Goal: Consume media (video, audio): Consume media (video, audio)

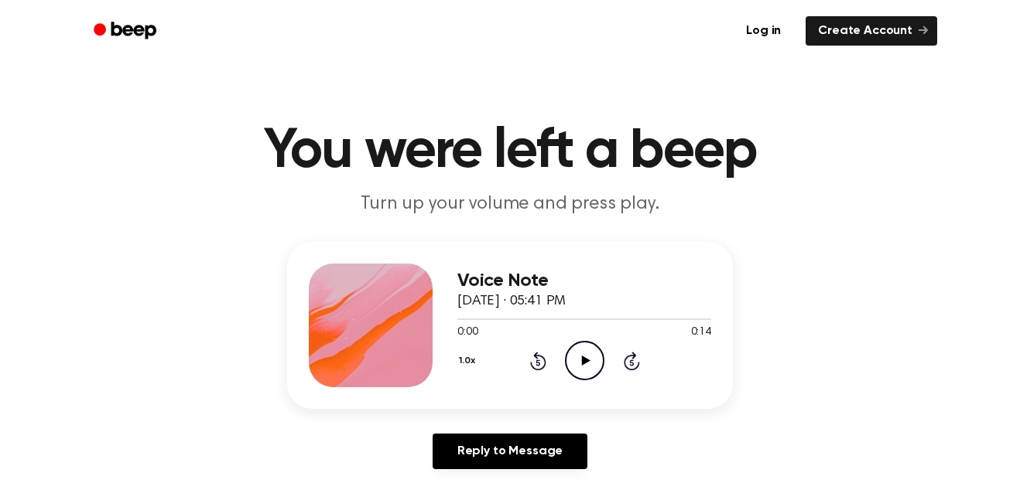
scroll to position [171, 0]
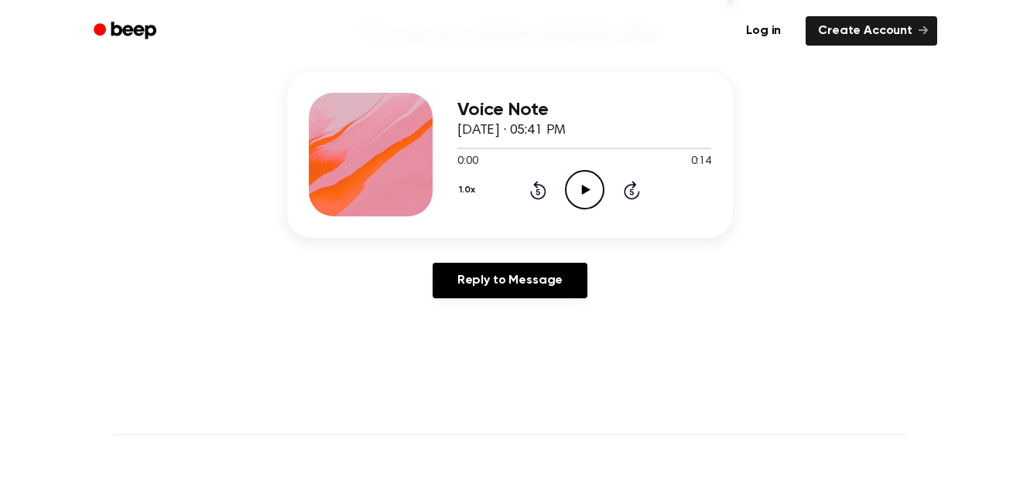
click at [559, 187] on div "1.0x Rewind 5 seconds Play Audio Skip 5 seconds" at bounding box center [584, 189] width 254 height 39
click at [588, 182] on icon "Play Audio" at bounding box center [584, 189] width 39 height 39
click at [580, 192] on icon "Pause Audio" at bounding box center [584, 189] width 39 height 39
click at [605, 183] on div "1.0x Rewind 5 seconds Play Audio Skip 5 seconds" at bounding box center [584, 189] width 254 height 39
click at [593, 192] on icon "Play Audio" at bounding box center [584, 189] width 39 height 39
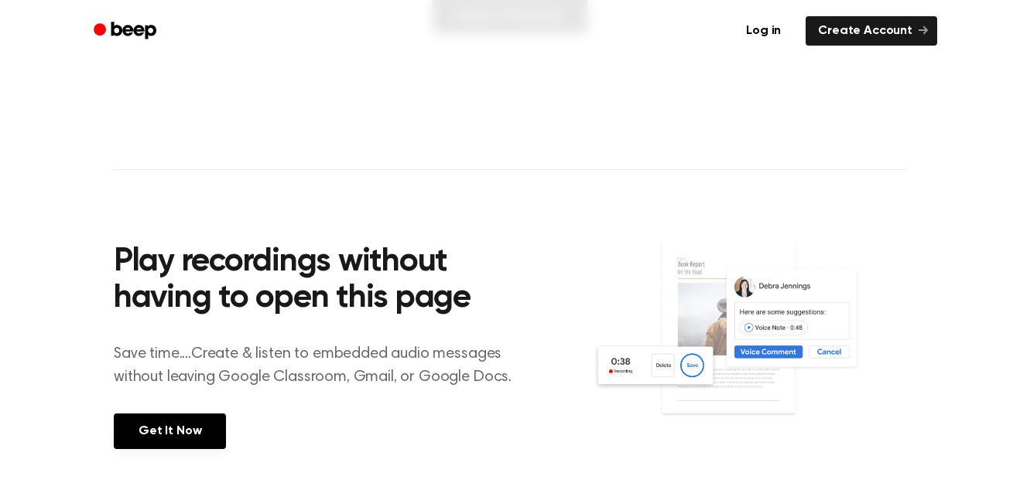
scroll to position [432, 0]
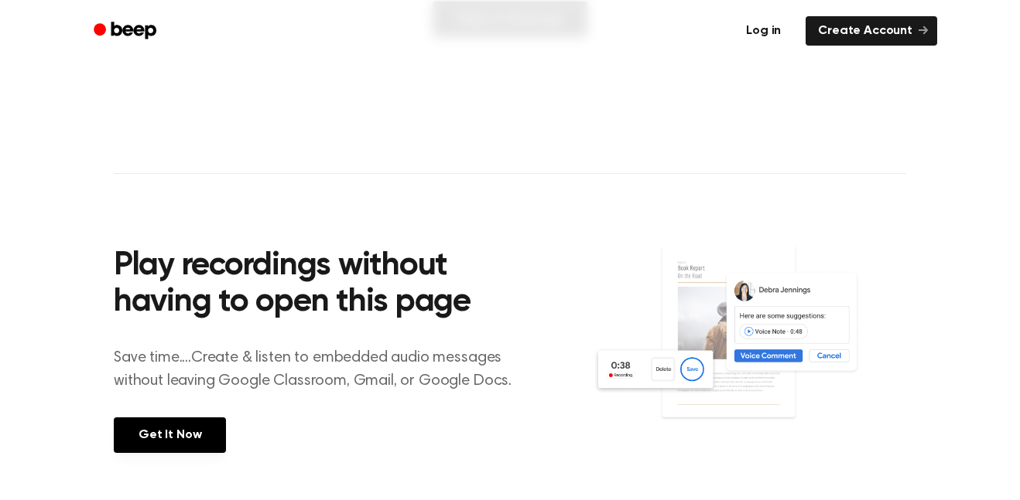
click at [750, 46] on link "Log in" at bounding box center [763, 31] width 66 height 36
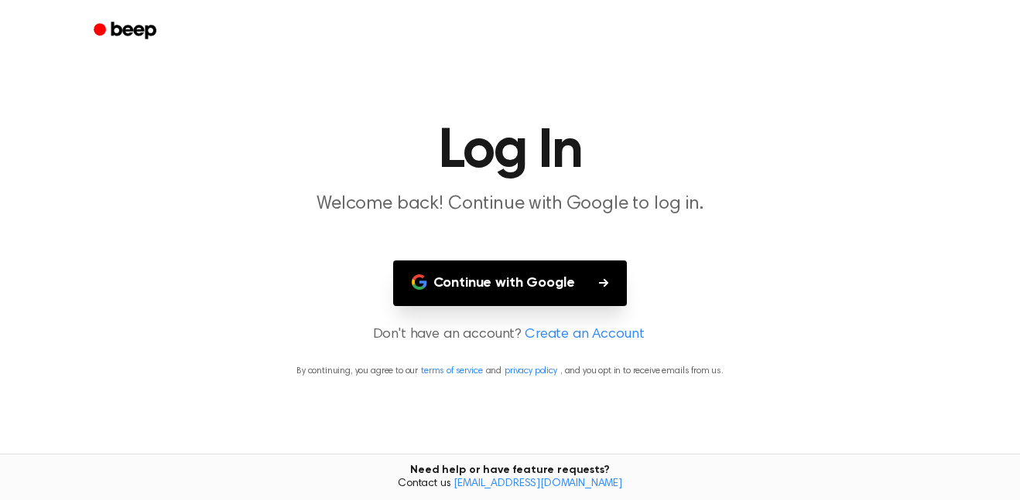
click at [532, 399] on main "Log In Welcome back! Continue with Google to log in. Continue with Google Don't…" at bounding box center [510, 250] width 1020 height 500
click at [770, 185] on header "Log In Welcome back! Continue with Google to log in." at bounding box center [510, 171] width 982 height 94
click at [768, 180] on header "Log In Welcome back! Continue with Google to log in." at bounding box center [510, 171] width 982 height 94
